Goal: Transaction & Acquisition: Subscribe to service/newsletter

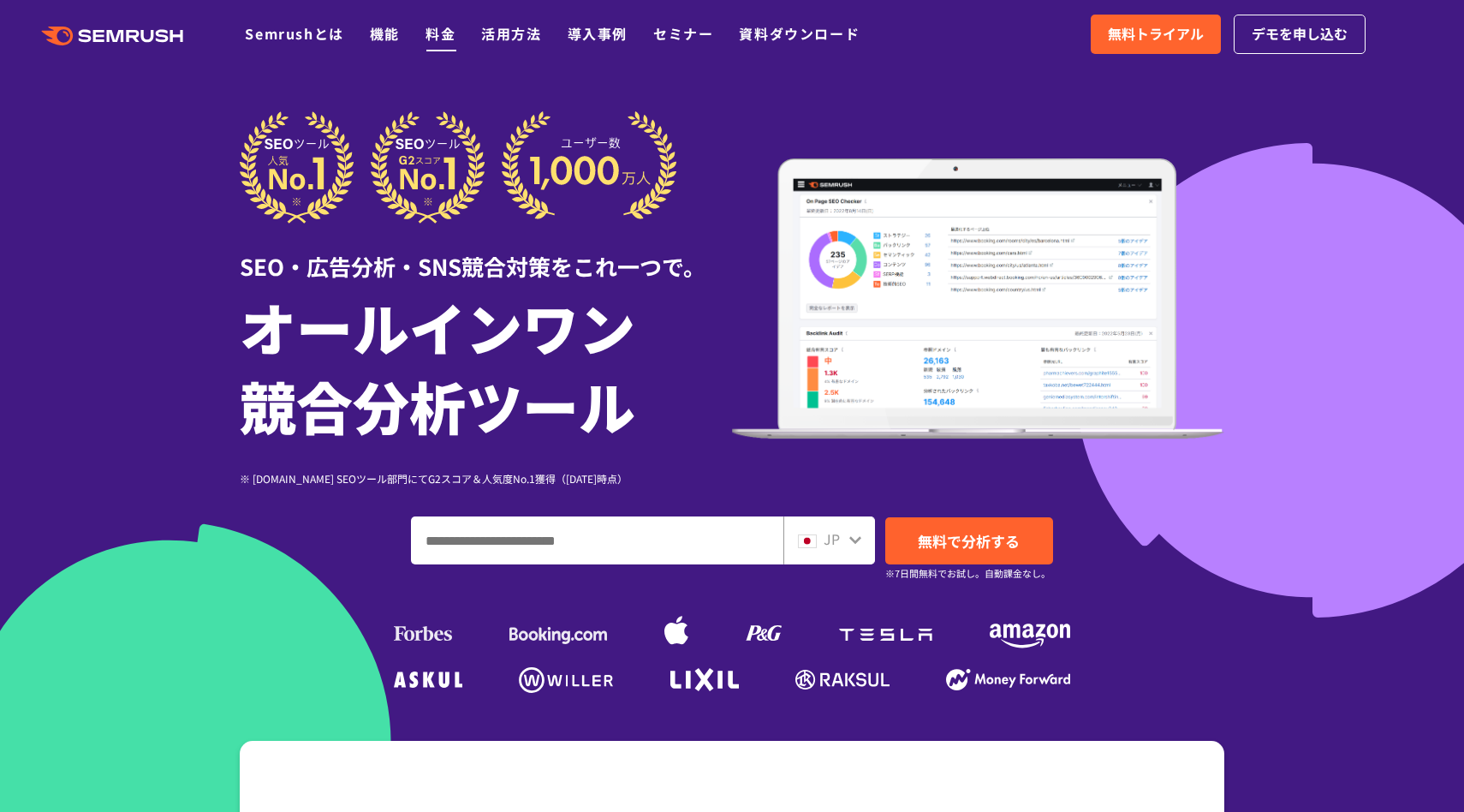
click at [452, 45] on li "料金" at bounding box center [440, 34] width 30 height 23
click at [449, 43] on link "料金" at bounding box center [440, 33] width 30 height 21
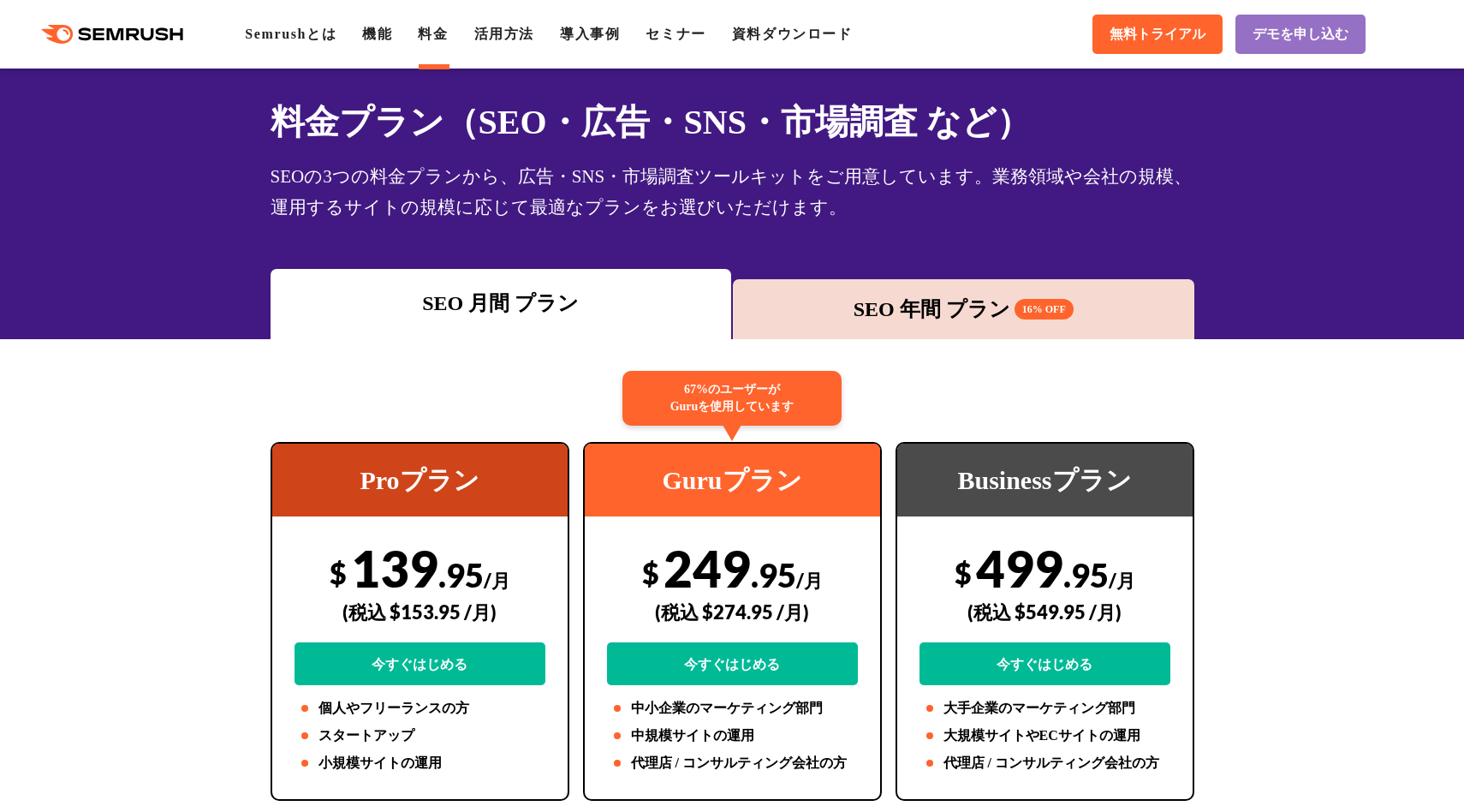
scroll to position [140, 0]
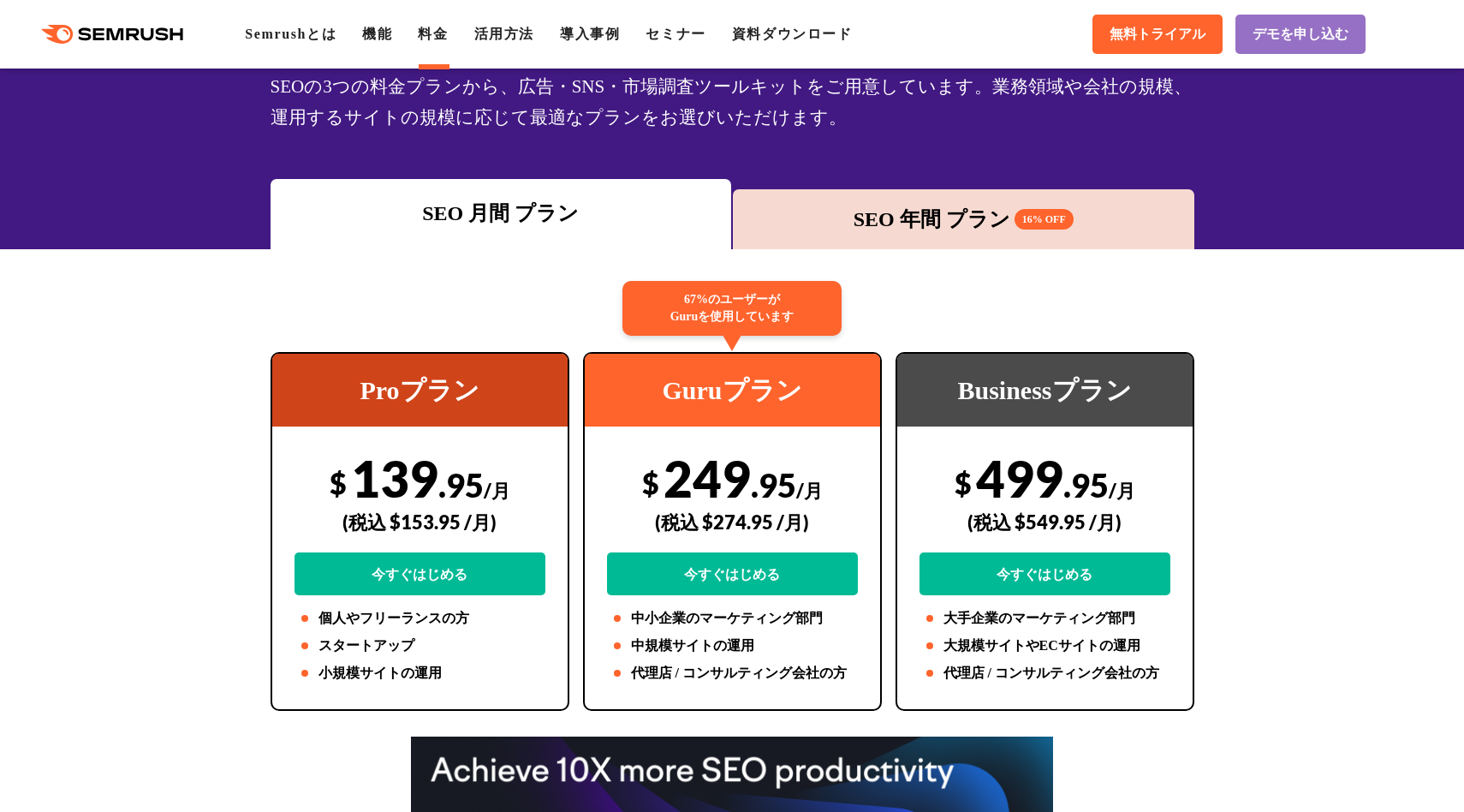
click at [819, 232] on div "SEO 年間 プラン 16% OFF" at bounding box center [963, 219] width 444 height 31
